Goal: Task Accomplishment & Management: Manage account settings

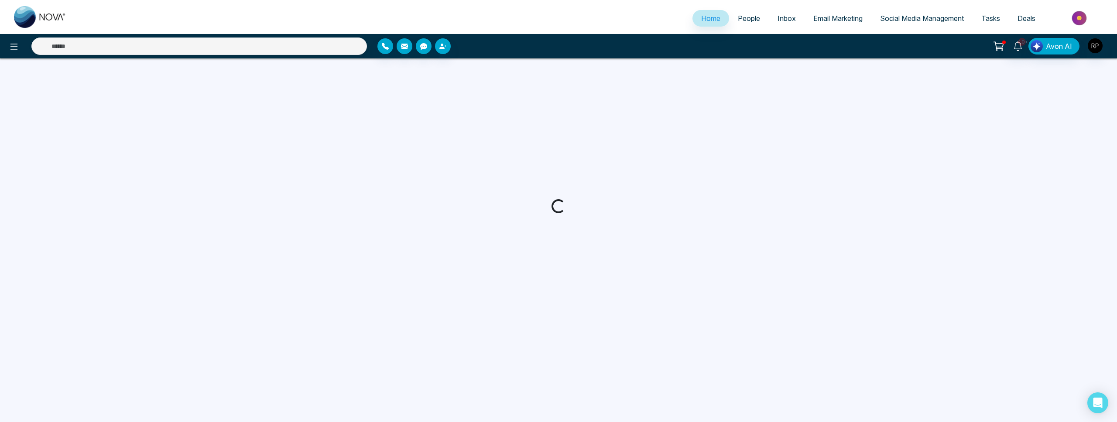
select select "*"
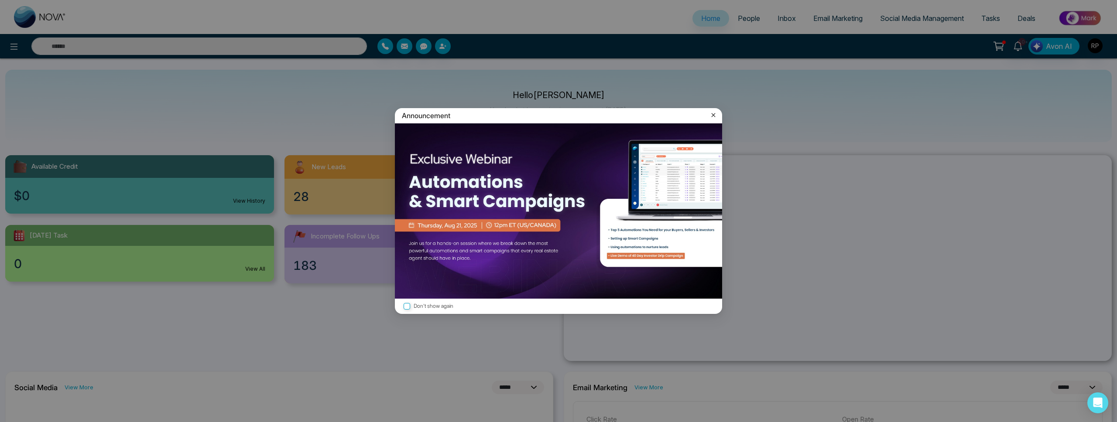
click at [715, 116] on icon at bounding box center [713, 115] width 9 height 9
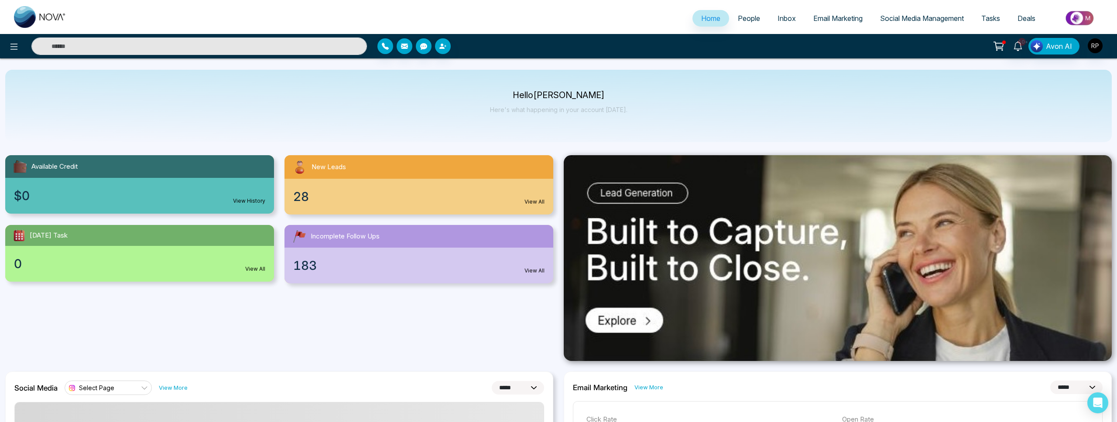
click at [743, 14] on span "People" at bounding box center [749, 18] width 22 height 9
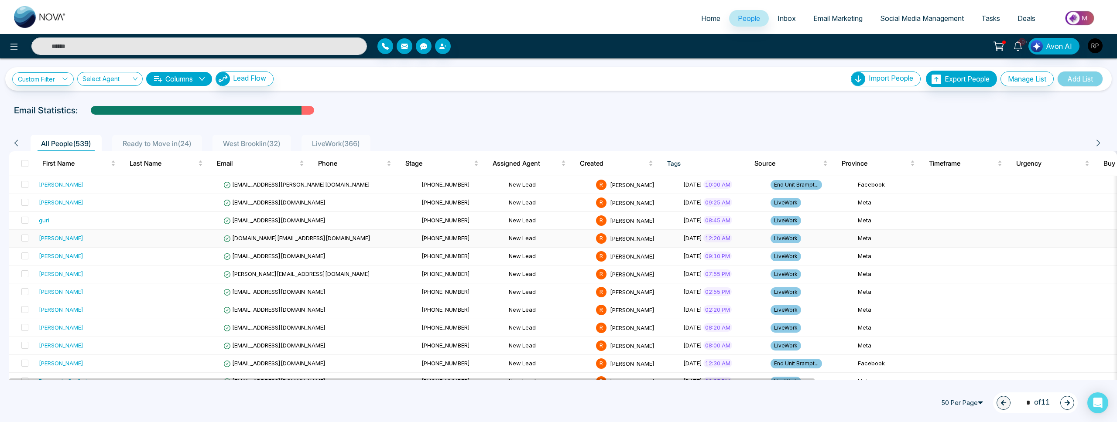
click at [110, 244] on td "[PERSON_NAME]" at bounding box center [83, 239] width 97 height 18
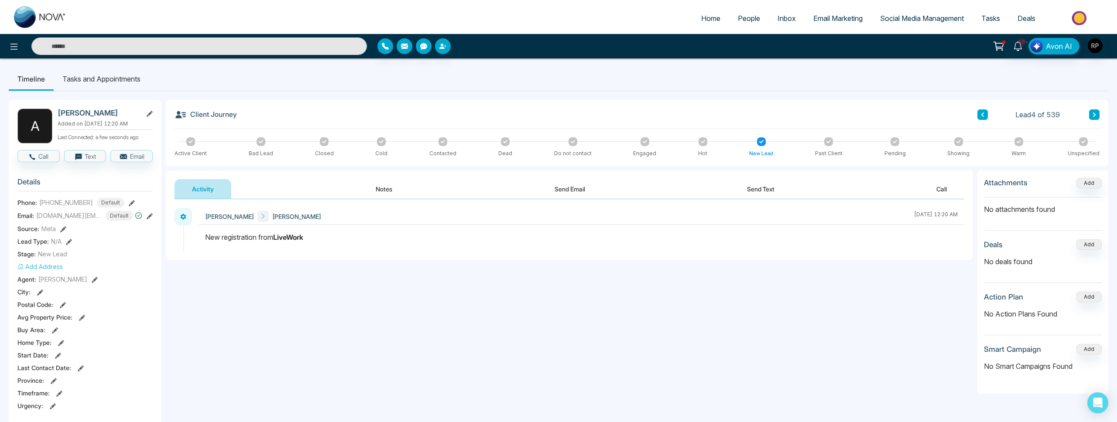
click at [129, 206] on icon at bounding box center [132, 203] width 6 height 6
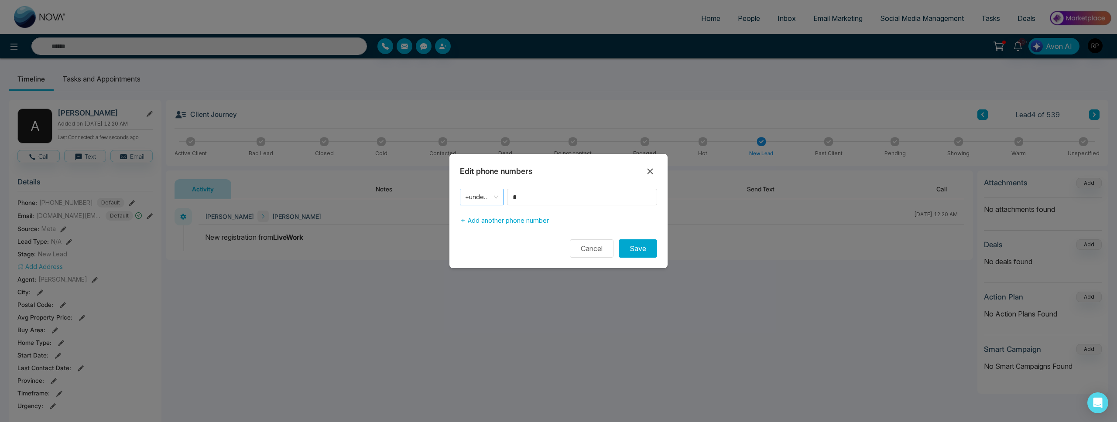
click at [493, 194] on span "+undefined" at bounding box center [481, 197] width 33 height 12
click at [478, 214] on div "+1" at bounding box center [481, 216] width 33 height 10
click at [532, 202] on input "*" at bounding box center [582, 197] width 150 height 17
click at [531, 202] on input "*" at bounding box center [582, 197] width 150 height 17
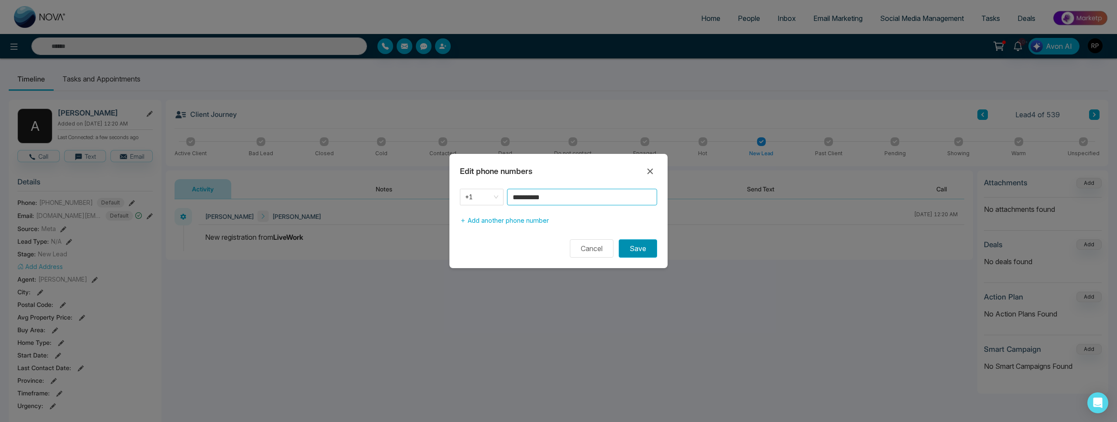
type input "**********"
click at [635, 250] on button "Save" at bounding box center [638, 249] width 38 height 18
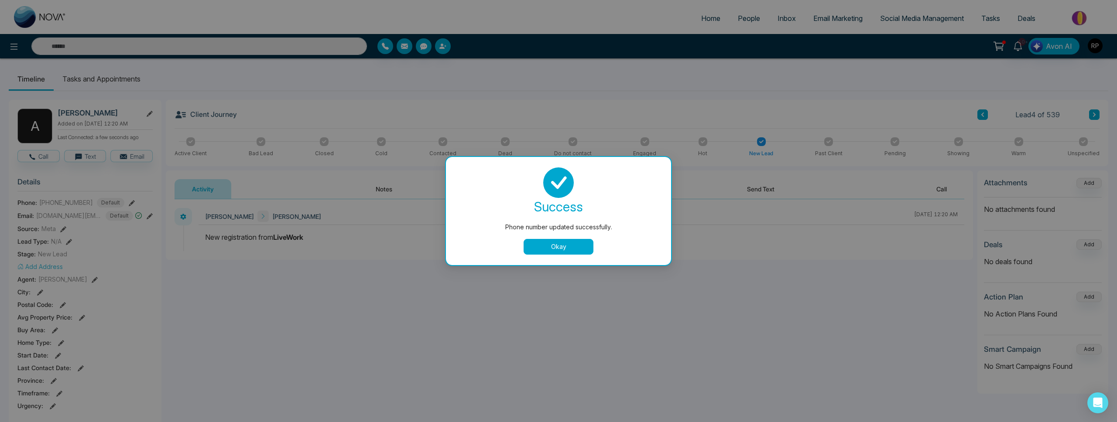
click at [555, 247] on button "Okay" at bounding box center [559, 247] width 70 height 16
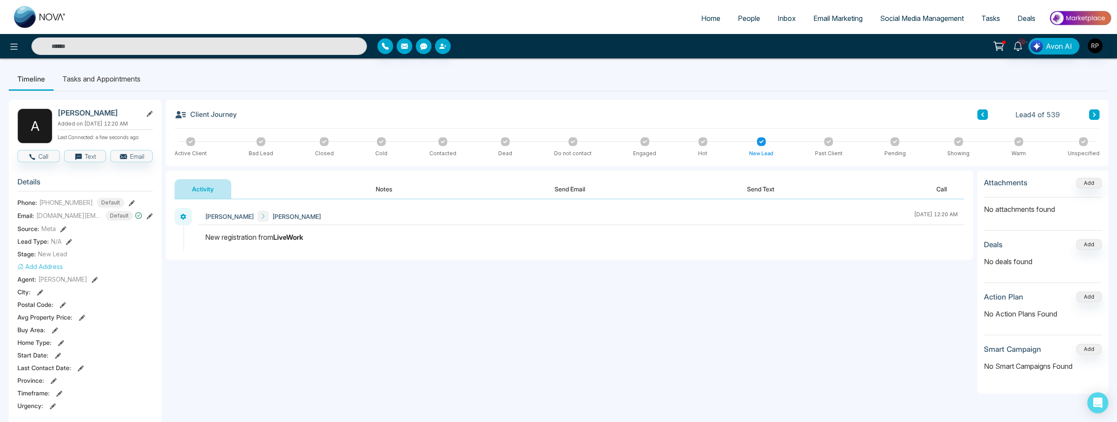
click at [385, 192] on button "Notes" at bounding box center [384, 189] width 52 height 20
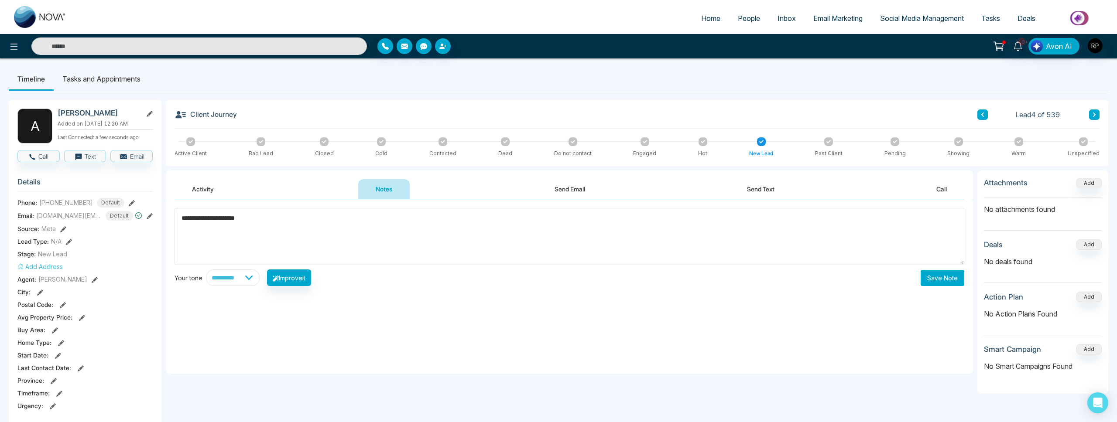
type textarea "**********"
click at [944, 284] on button "Save Note" at bounding box center [943, 278] width 44 height 16
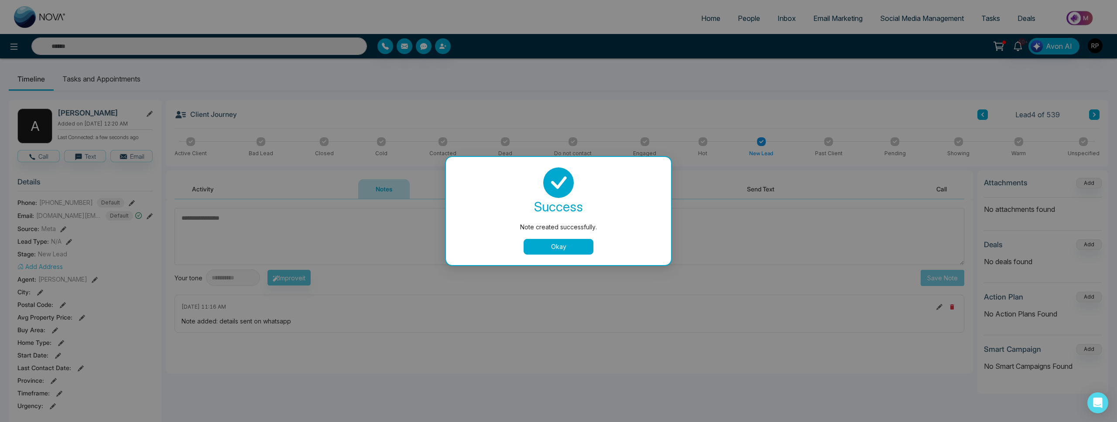
drag, startPoint x: 572, startPoint y: 248, endPoint x: 578, endPoint y: 247, distance: 6.6
click at [572, 248] on button "Okay" at bounding box center [559, 247] width 70 height 16
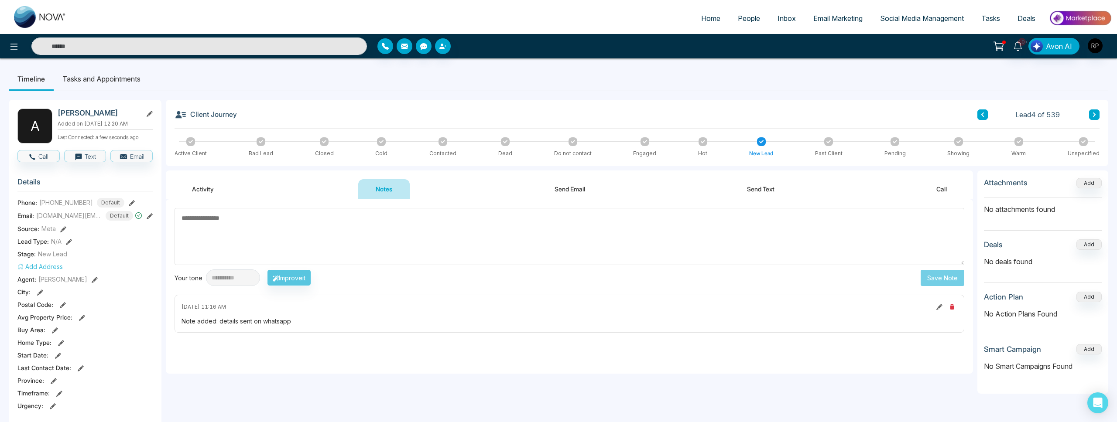
click at [985, 115] on button at bounding box center [983, 115] width 10 height 10
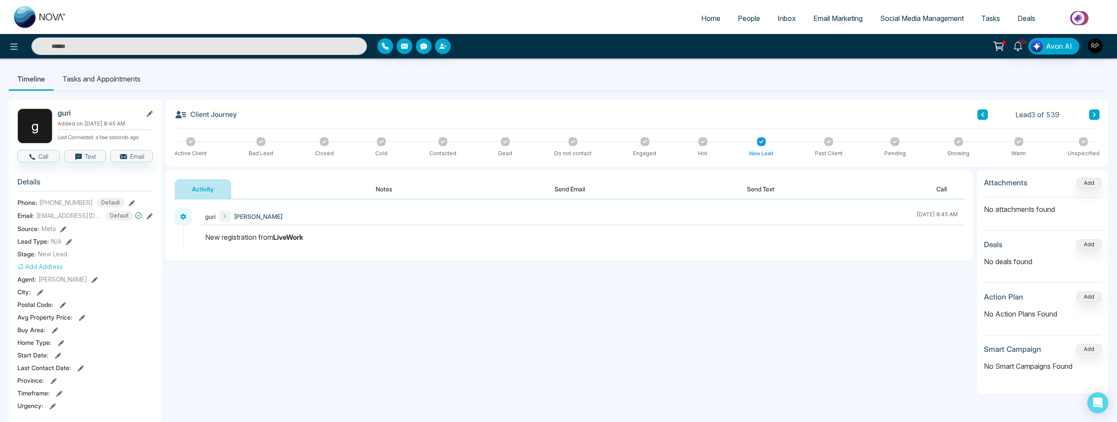
click at [1089, 114] on div "Lead 3 of 539" at bounding box center [1039, 115] width 122 height 10
click at [1091, 115] on button at bounding box center [1094, 115] width 10 height 10
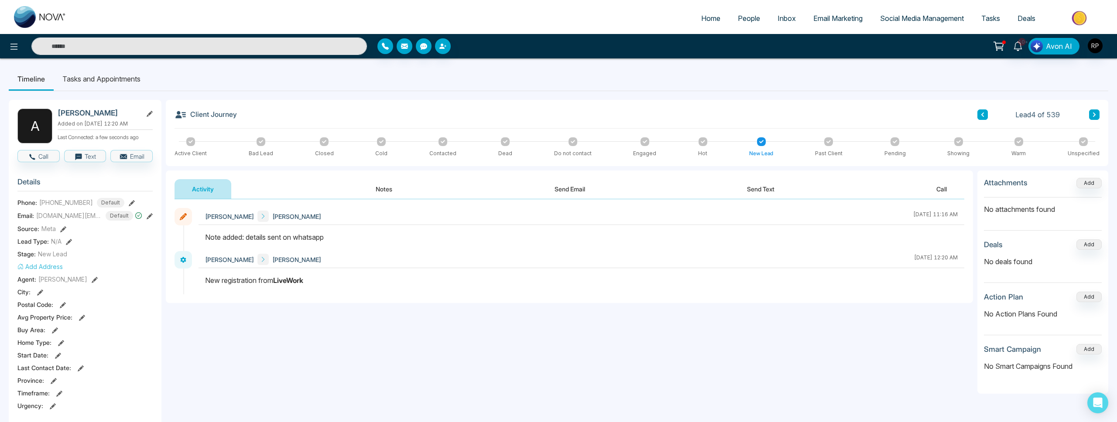
click at [982, 113] on icon at bounding box center [983, 114] width 4 height 5
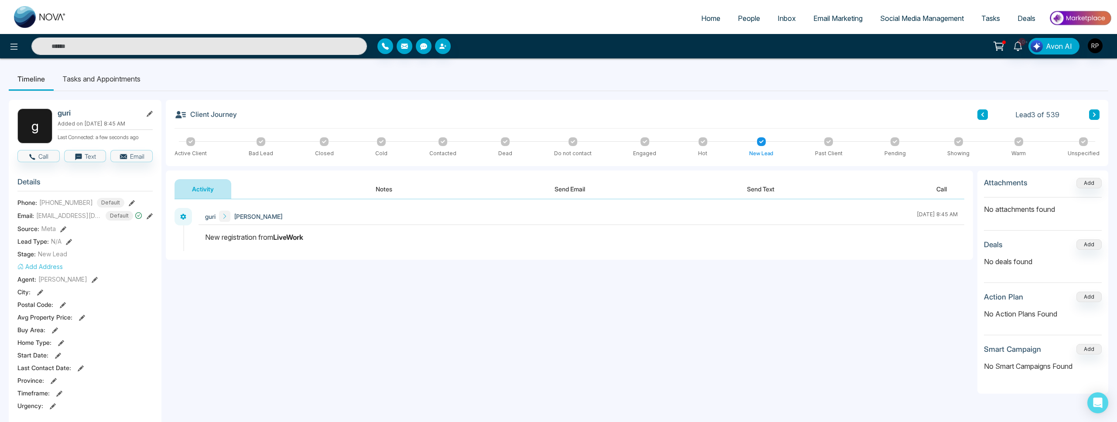
click at [986, 114] on button at bounding box center [983, 115] width 10 height 10
click at [378, 189] on button "Notes" at bounding box center [384, 189] width 52 height 20
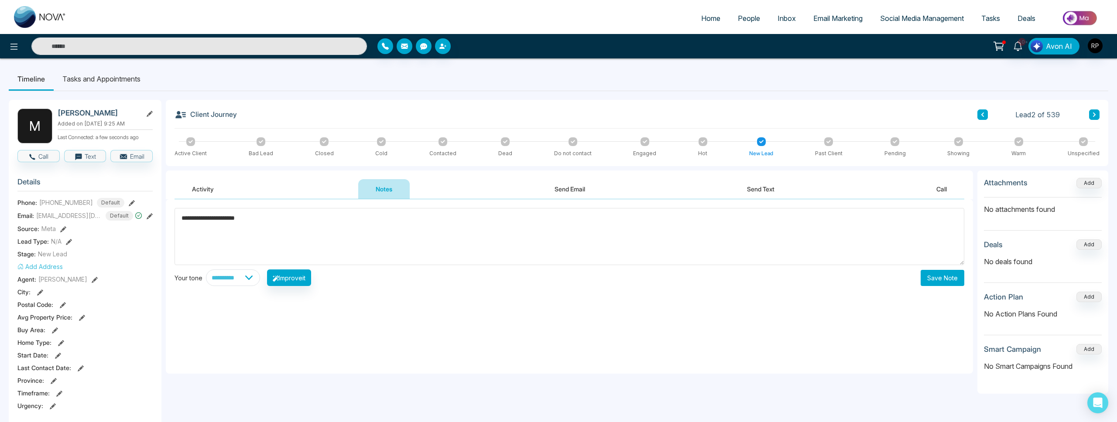
type textarea "**********"
click at [952, 285] on button "Save Note" at bounding box center [943, 278] width 44 height 16
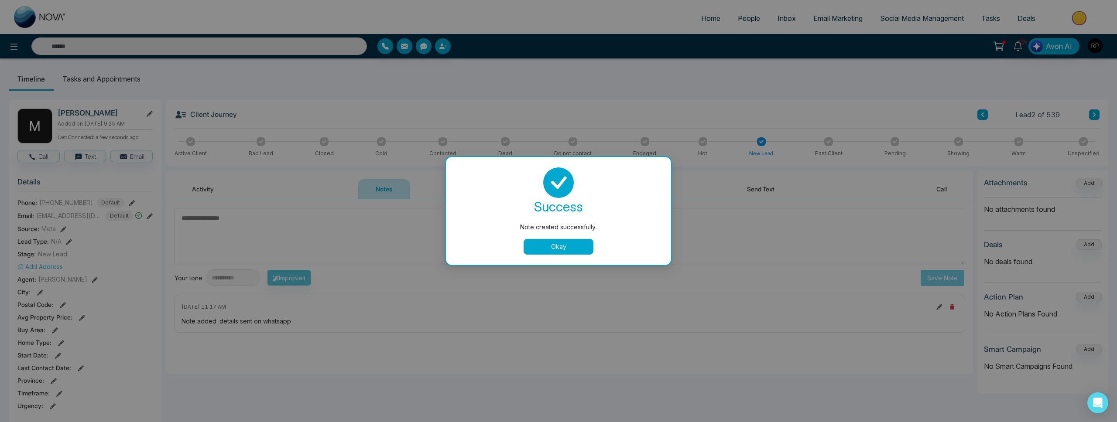
click at [550, 240] on button "Okay" at bounding box center [559, 247] width 70 height 16
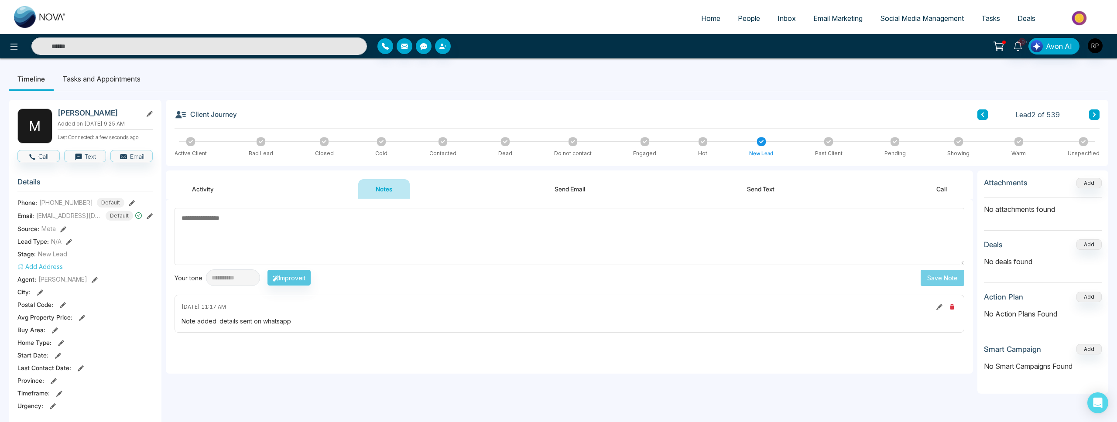
click at [981, 113] on icon at bounding box center [983, 114] width 4 height 5
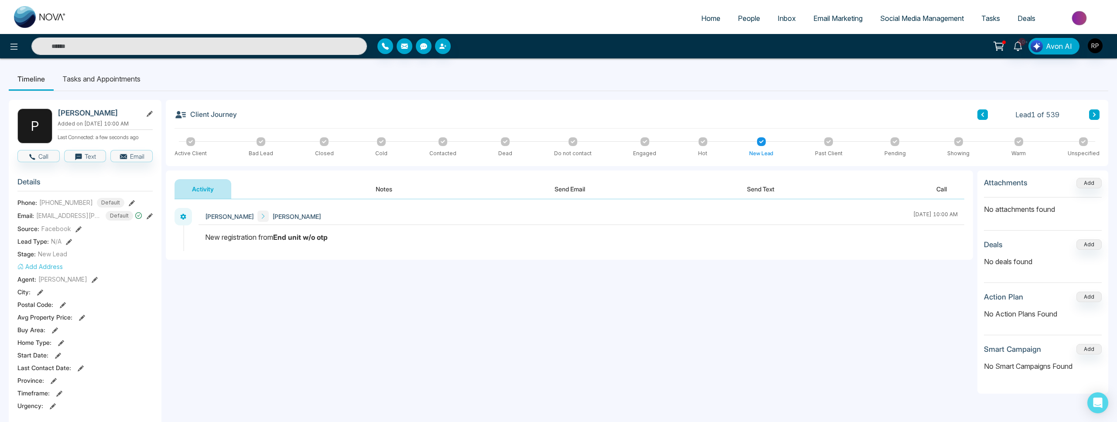
click at [388, 186] on button "Notes" at bounding box center [384, 189] width 52 height 20
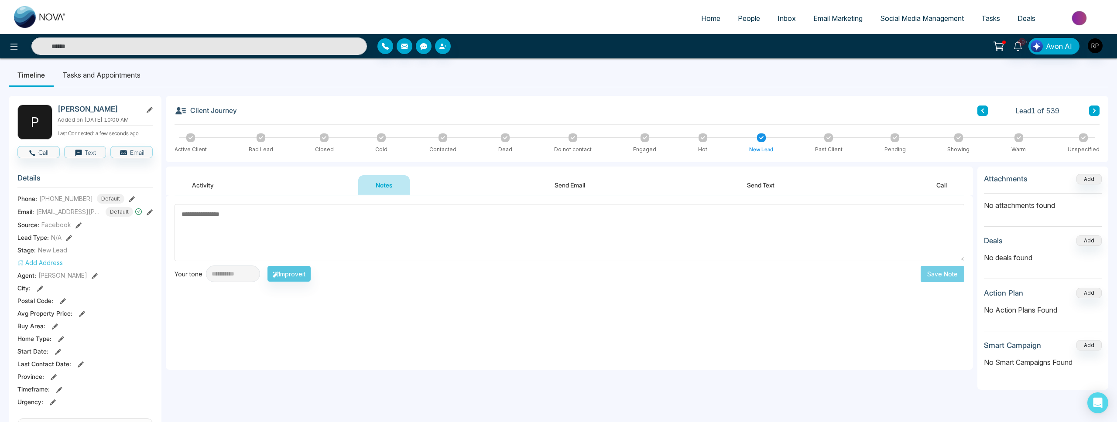
click at [299, 230] on textarea at bounding box center [570, 232] width 790 height 57
type textarea "**********"
click at [936, 272] on button "Save Note" at bounding box center [943, 275] width 44 height 16
click at [1095, 109] on icon at bounding box center [1094, 111] width 4 height 5
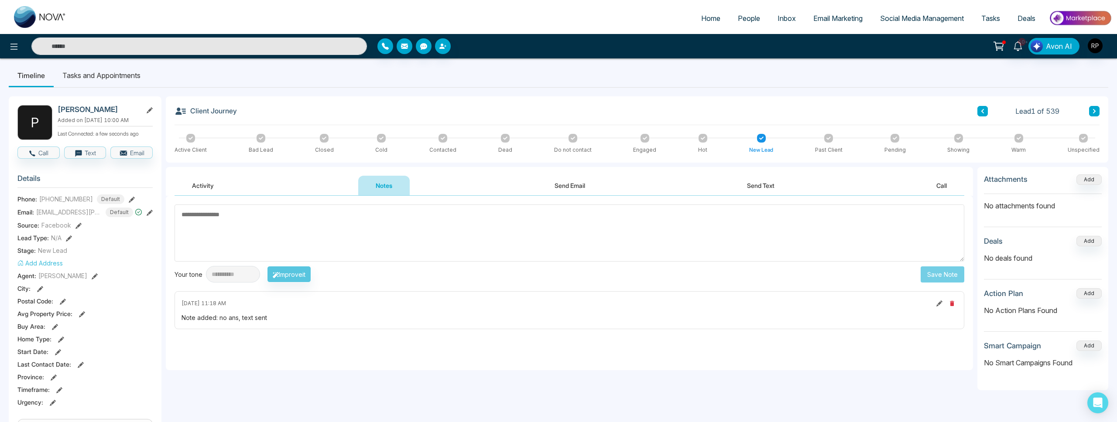
click at [1095, 109] on icon at bounding box center [1094, 111] width 4 height 5
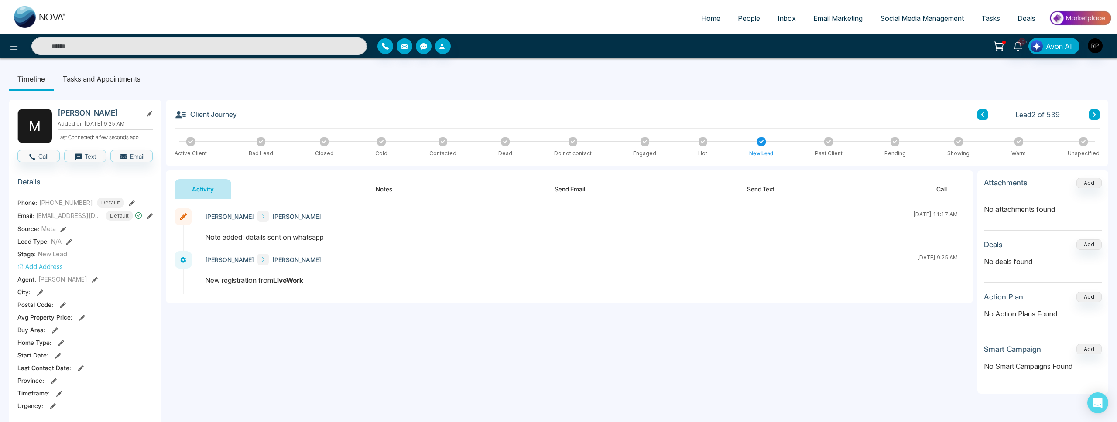
scroll to position [1, 0]
